Goal: Information Seeking & Learning: Learn about a topic

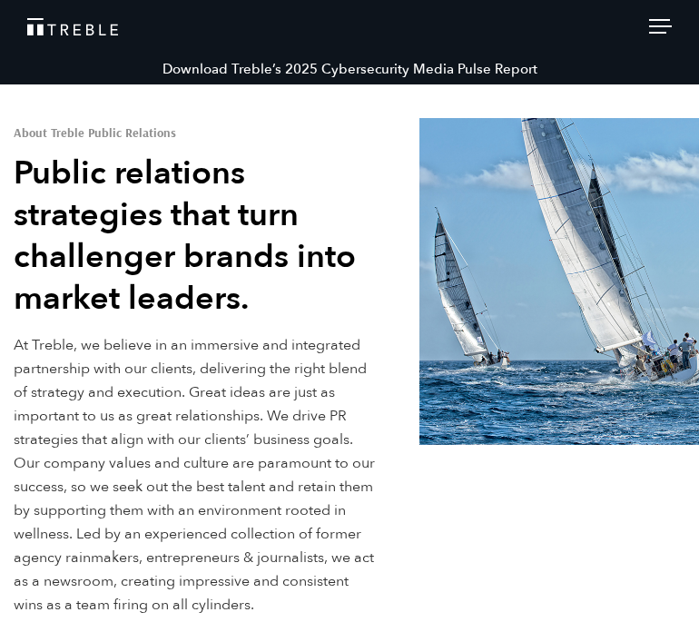
click at [453, 25] on span at bounding box center [660, 26] width 23 height 2
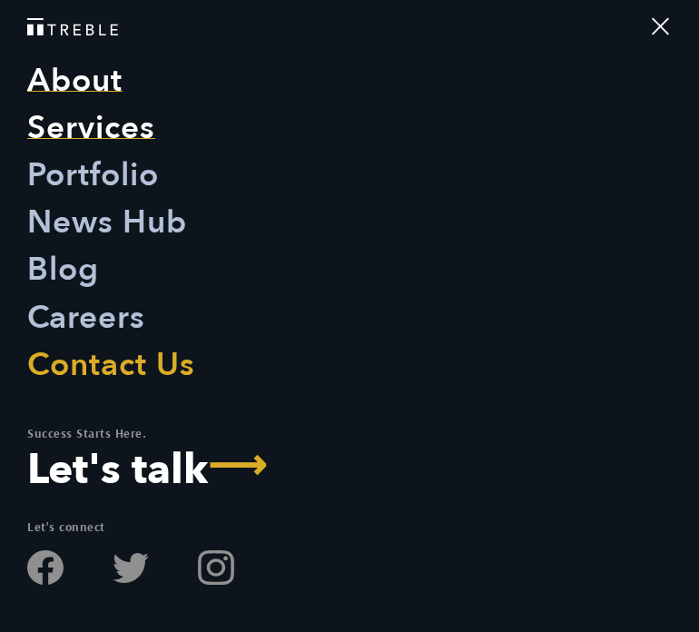
click at [67, 128] on link "Services" at bounding box center [91, 127] width 128 height 47
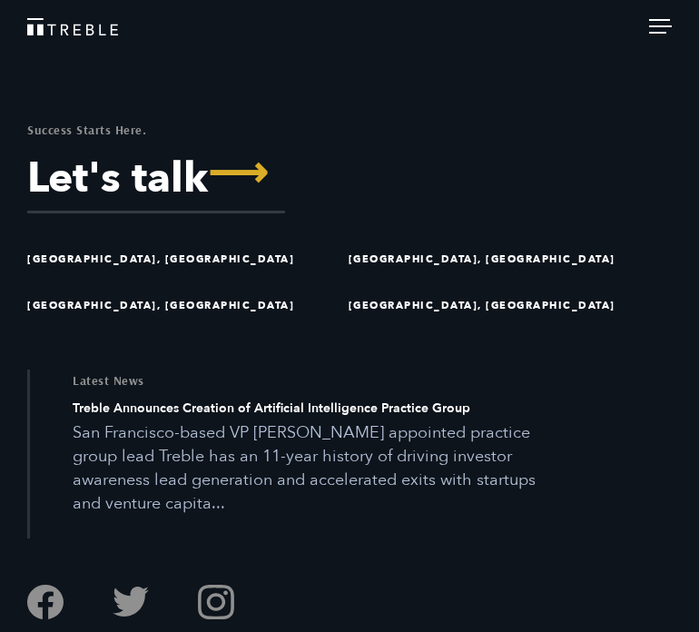
scroll to position [5558, 0]
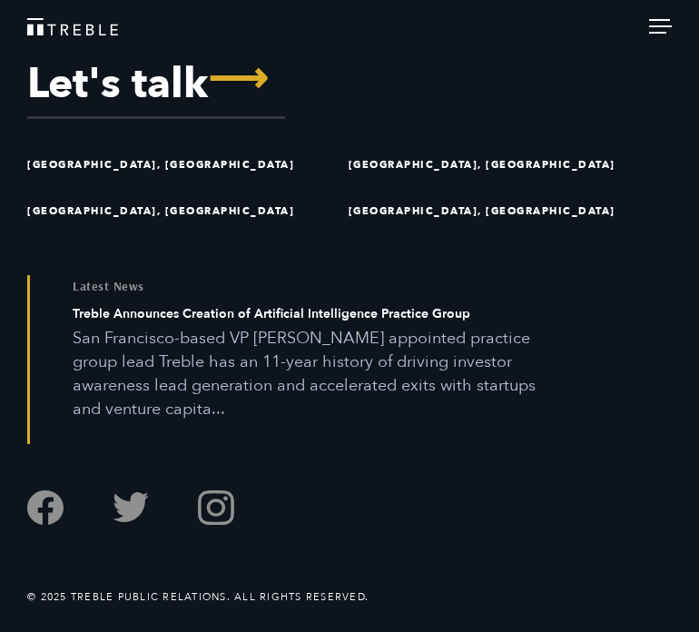
click at [651, 26] on span at bounding box center [660, 26] width 23 height 2
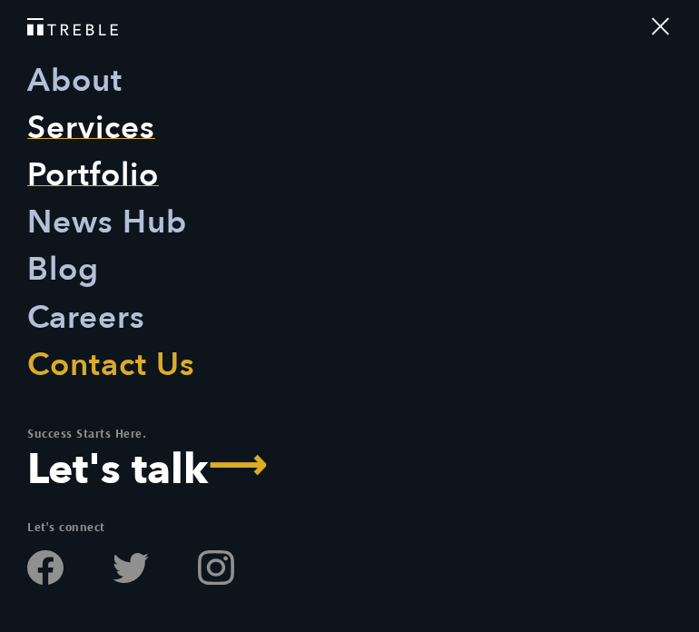
click at [114, 183] on link "Portfolio" at bounding box center [93, 175] width 132 height 47
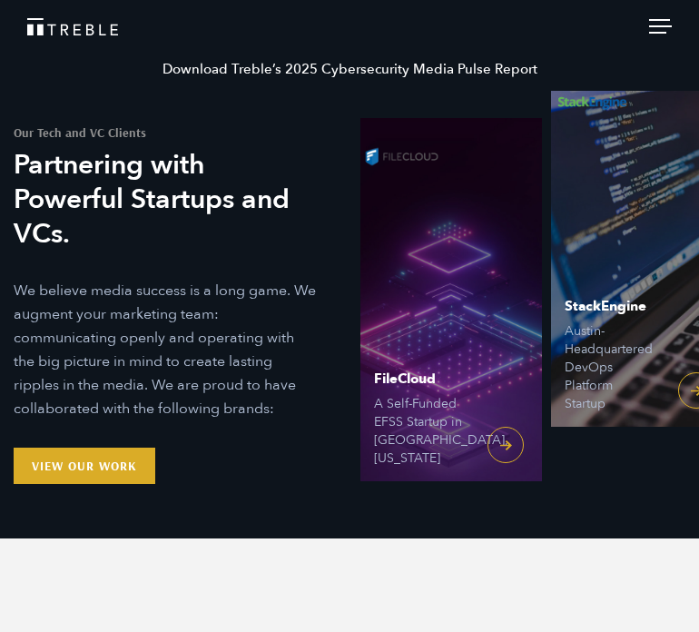
scroll to position [6, 0]
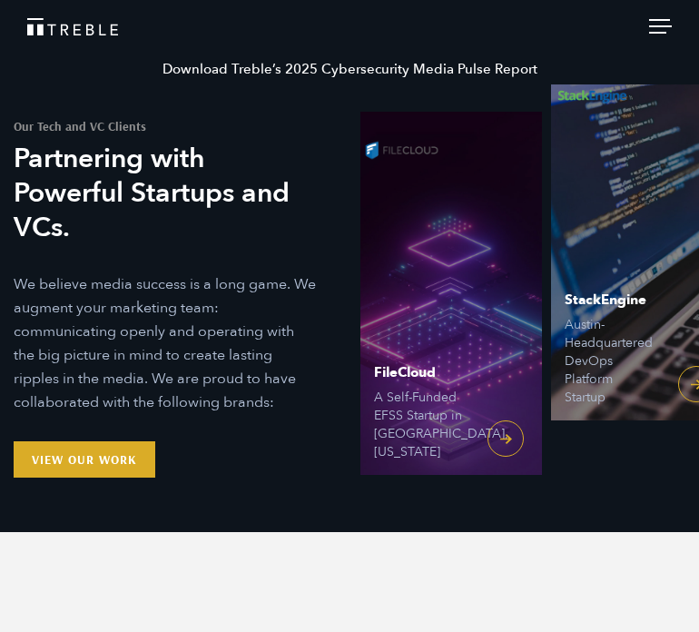
click at [102, 435] on div "Our Tech and VC Clients Partnering with Powerful Startups and VCs. We believe m…" at bounding box center [175, 289] width 322 height 411
click at [104, 460] on link "View Our Work" at bounding box center [85, 459] width 142 height 36
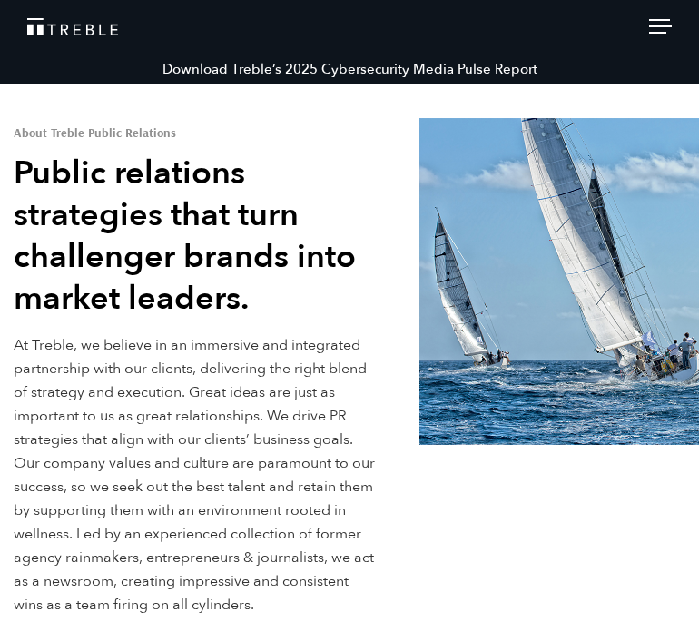
click at [659, 40] on header "Download Treble’s 2025 Cybersecurity Media Pulse Report About Services Portfoli…" at bounding box center [349, 27] width 699 height 54
click at [659, 28] on div at bounding box center [660, 29] width 23 height 20
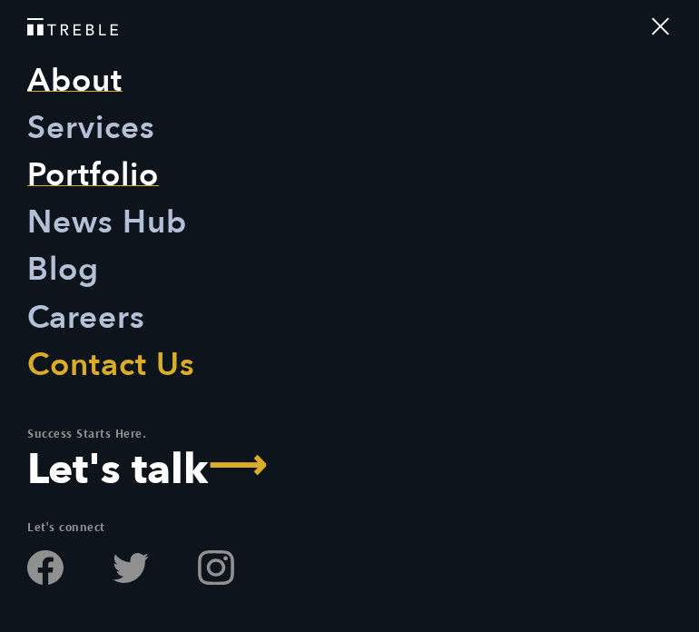
click at [75, 180] on link "Portfolio" at bounding box center [93, 175] width 132 height 47
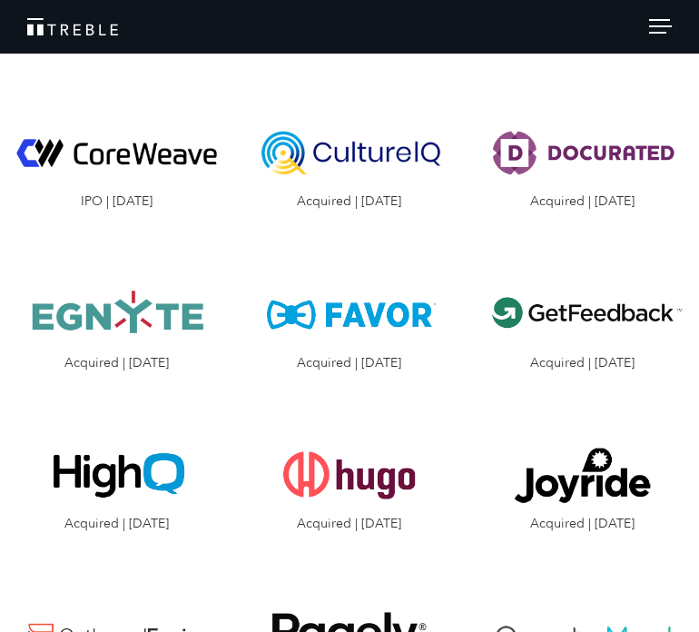
scroll to position [1689, 0]
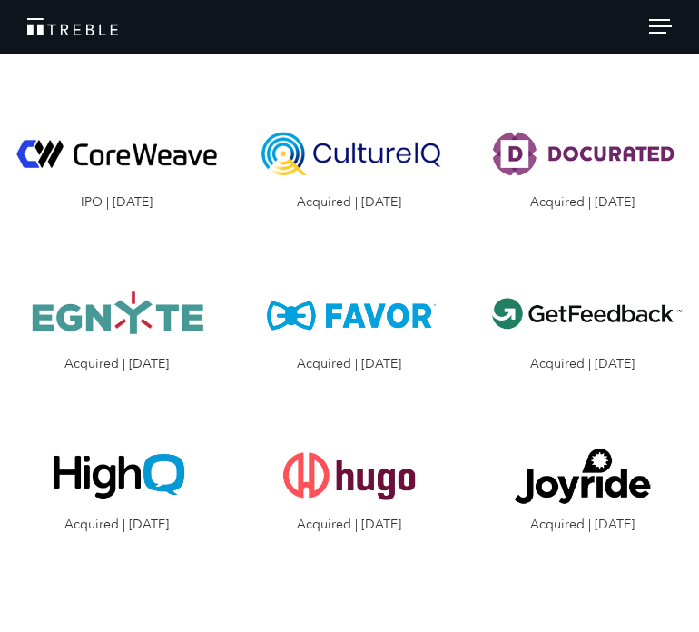
click at [96, 322] on img "Visit the Egnyte website" at bounding box center [117, 314] width 206 height 103
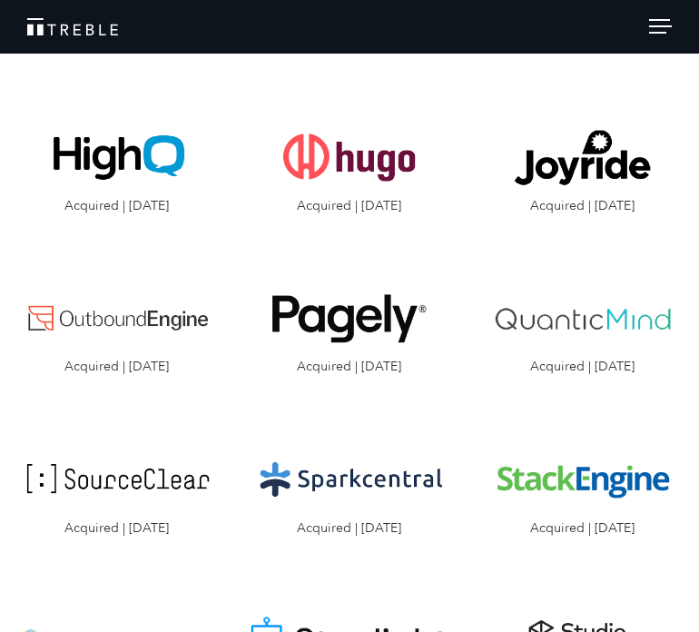
scroll to position [1889, 0]
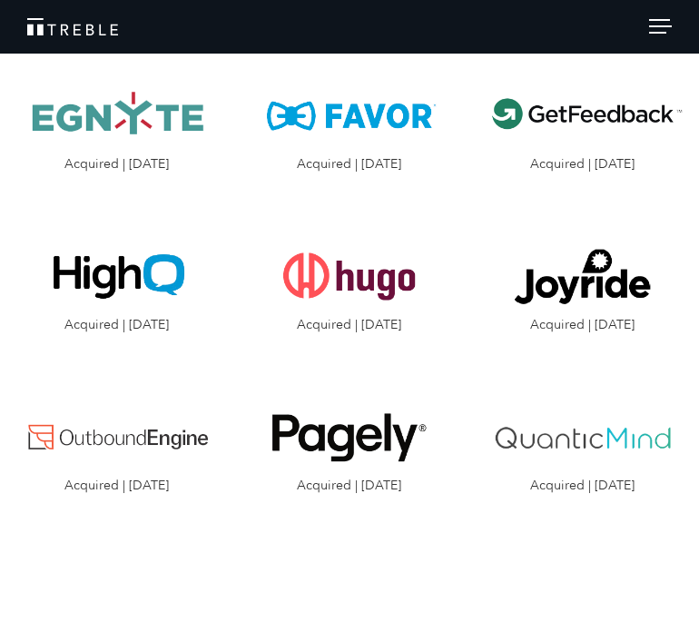
click at [564, 271] on img "Visit the Joyride website" at bounding box center [583, 276] width 206 height 103
click at [350, 441] on img "Visit the Pagely website" at bounding box center [350, 437] width 206 height 103
click at [603, 112] on img "Visit the Get Feedback website" at bounding box center [583, 115] width 206 height 103
click at [118, 300] on img "Visit the High IQ website" at bounding box center [117, 276] width 206 height 103
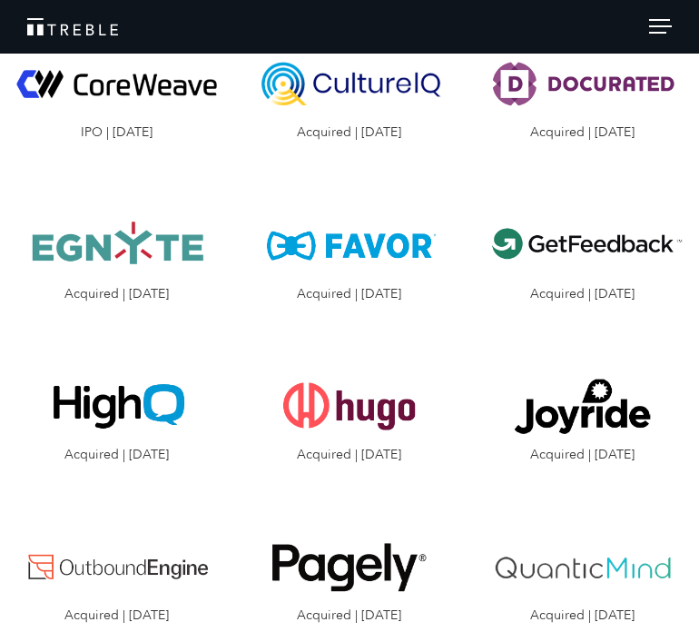
scroll to position [1737, 0]
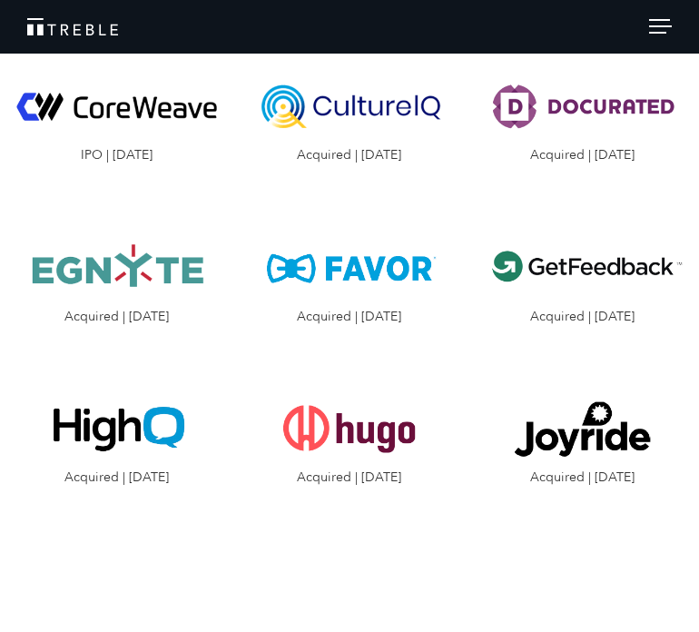
click at [358, 297] on img "Visit the Favor website" at bounding box center [350, 267] width 206 height 103
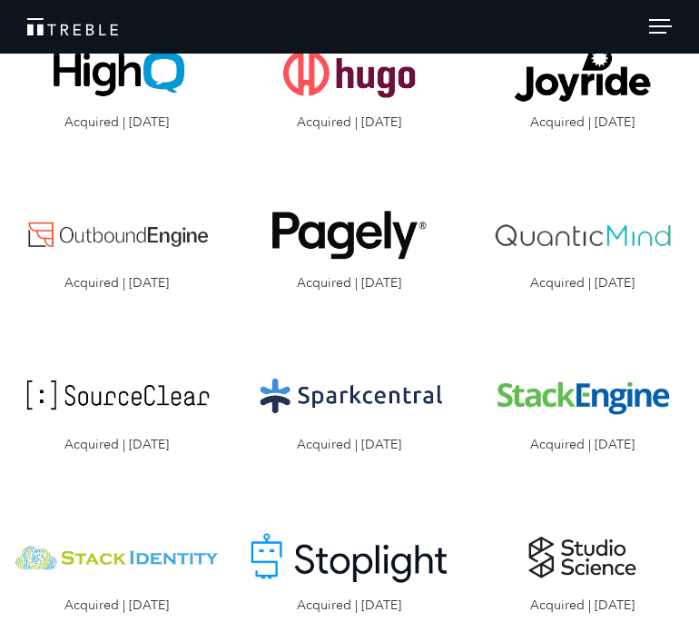
scroll to position [2088, 0]
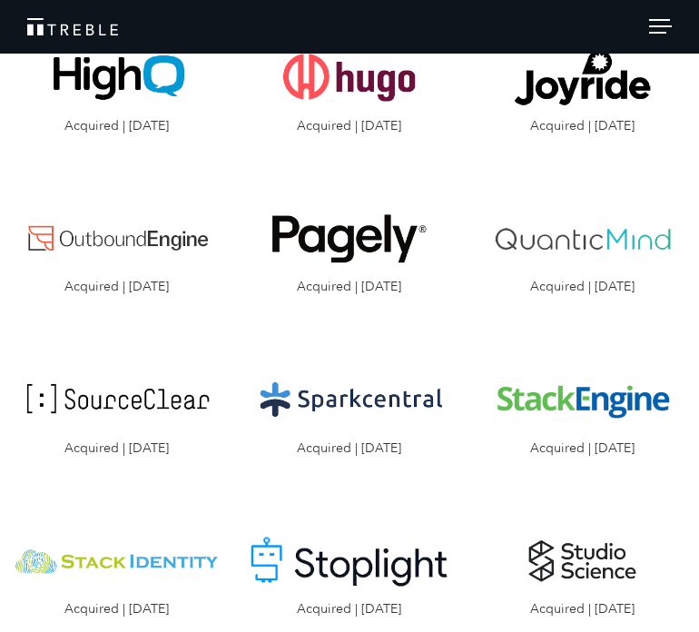
click at [311, 397] on img "Visit the Sparkcentral website" at bounding box center [350, 399] width 206 height 103
click at [344, 409] on img "Visit the Sparkcentral website" at bounding box center [350, 399] width 206 height 103
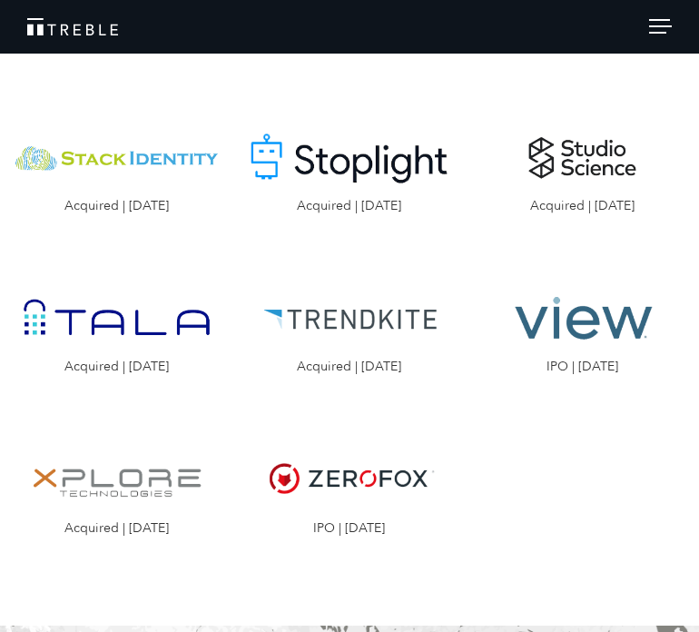
scroll to position [2964, 0]
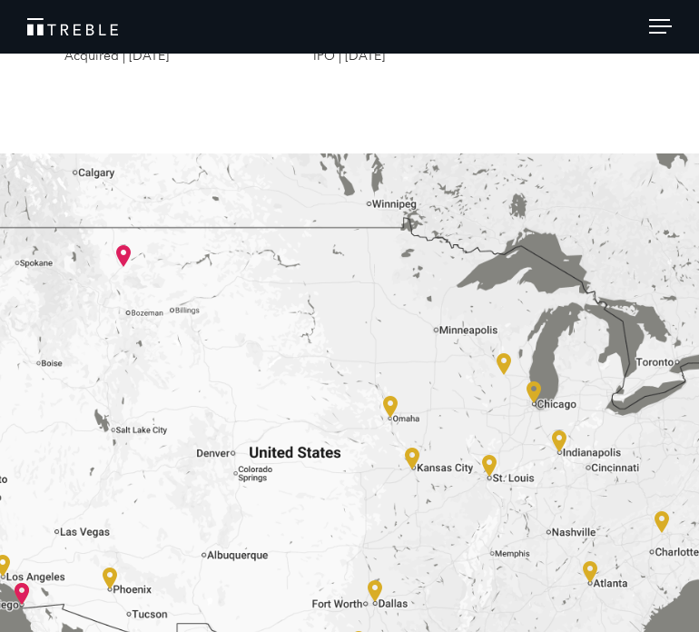
click at [658, 33] on span at bounding box center [657, 33] width 17 height 2
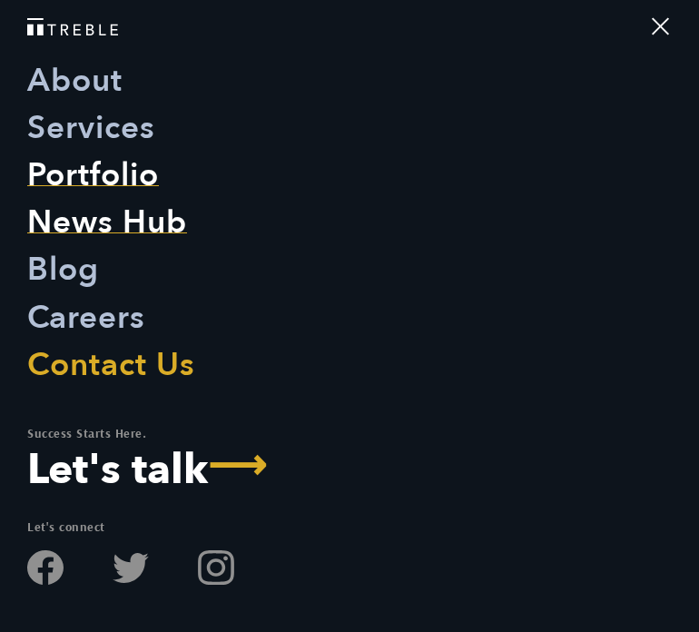
click at [89, 233] on link "News Hub" at bounding box center [107, 222] width 160 height 47
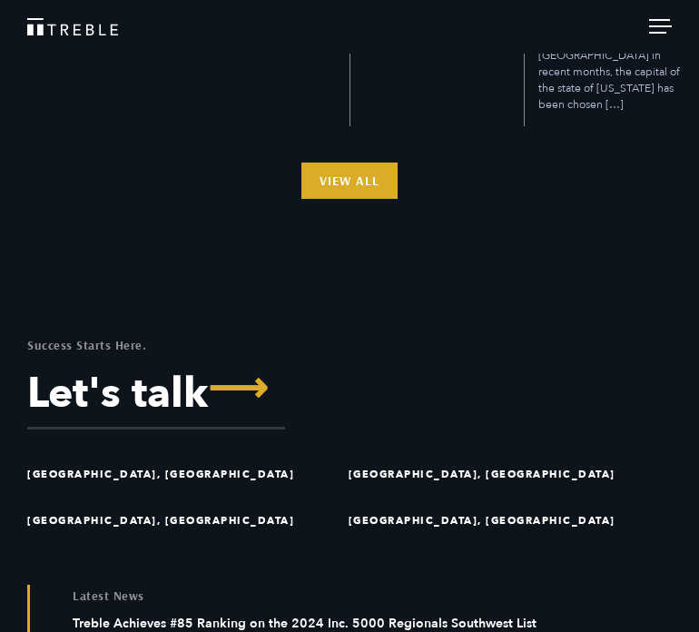
scroll to position [2373, 0]
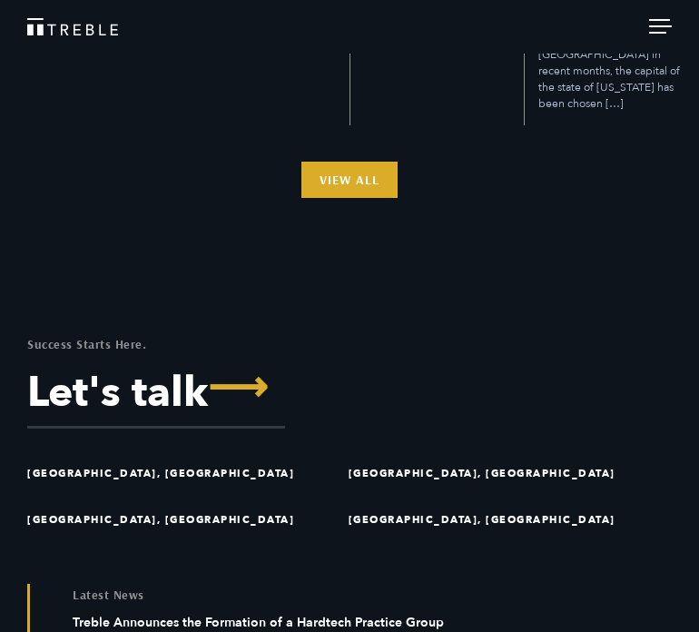
click at [658, 11] on header "Download Treble’s 2025 Cybersecurity Media Pulse Report About Services Portfoli…" at bounding box center [349, 27] width 699 height 54
click at [659, 25] on span at bounding box center [660, 26] width 23 height 2
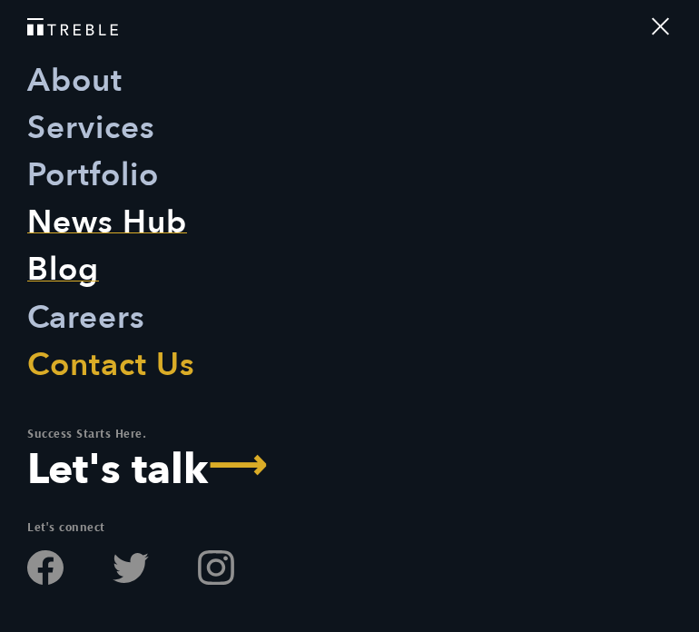
click at [82, 285] on link "Blog" at bounding box center [63, 269] width 72 height 47
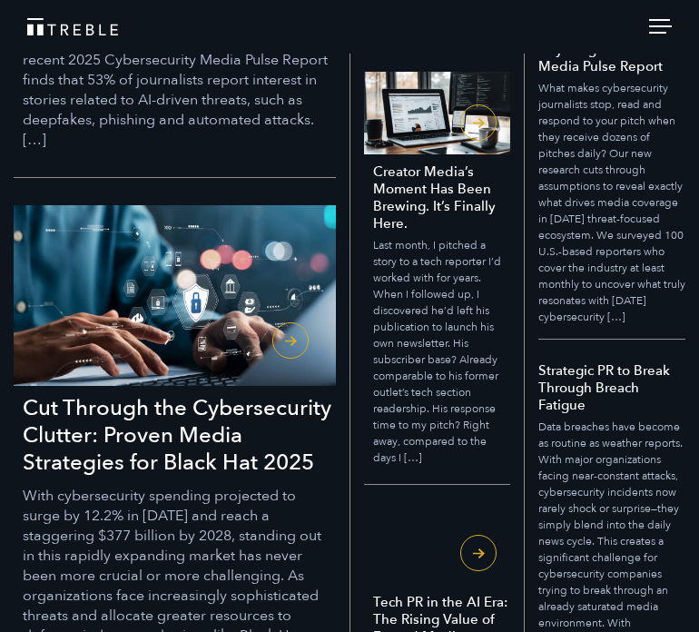
scroll to position [715, 0]
